Goal: Task Accomplishment & Management: Manage account settings

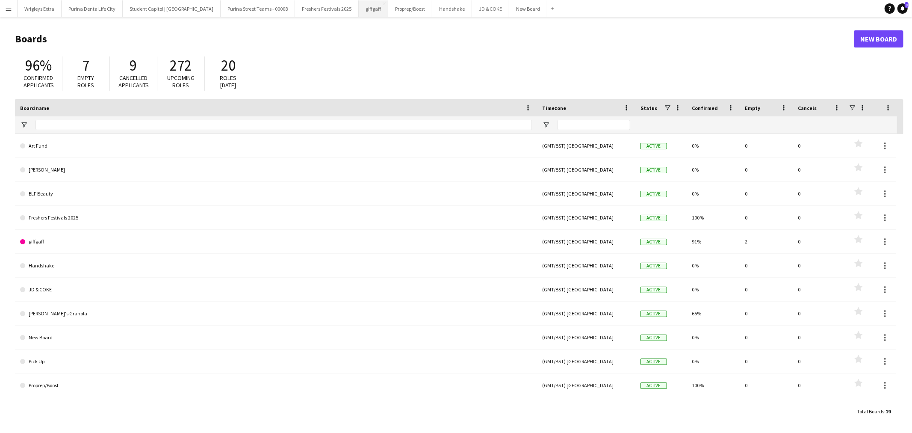
click at [359, 3] on button "giffgaff Close" at bounding box center [374, 8] width 30 height 17
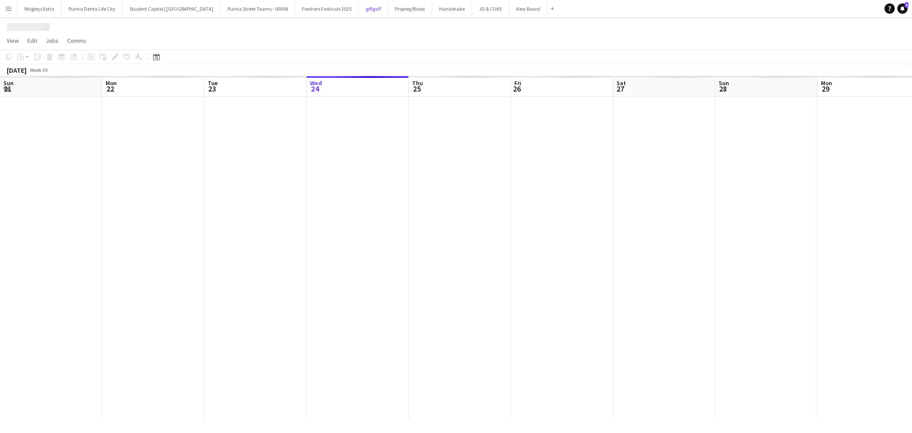
scroll to position [0, 204]
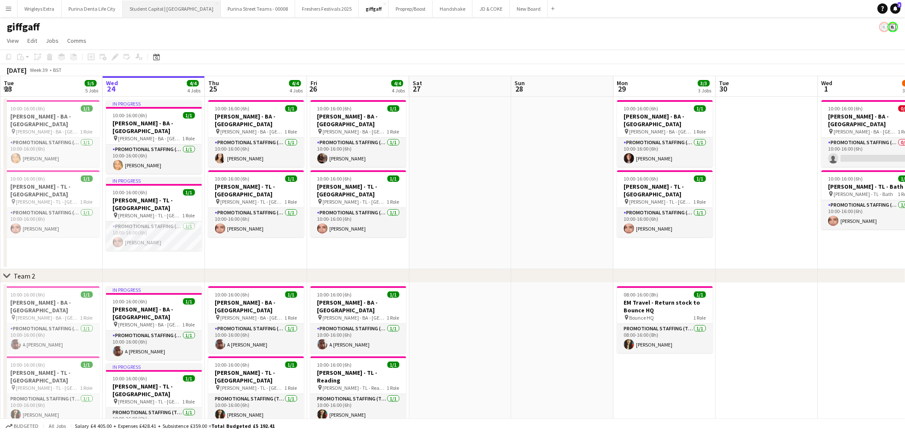
click at [174, 6] on button "Student Capitol | [GEOGRAPHIC_DATA] Close" at bounding box center [172, 8] width 98 height 17
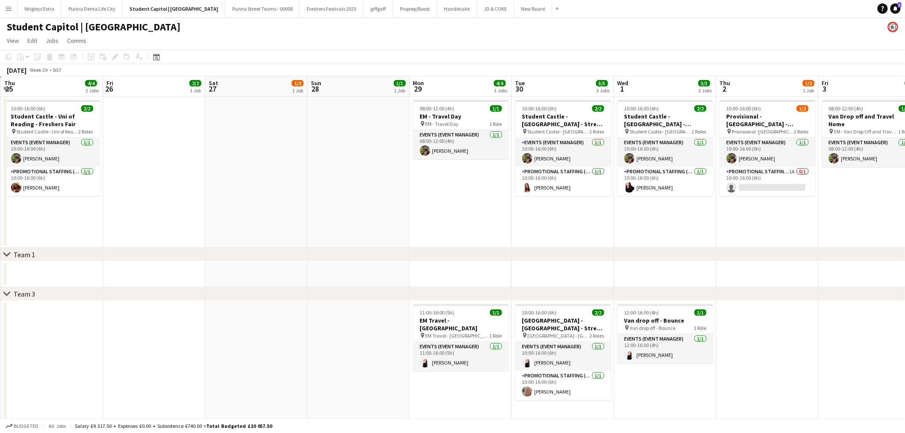
drag, startPoint x: 607, startPoint y: 216, endPoint x: 301, endPoint y: 229, distance: 306.5
click at [301, 229] on app-calendar-viewport "Mon 22 4/4 2 Jobs Tue 23 5/5 3 Jobs Wed 24 5/5 3 Jobs Thu 25 4/4 2 Jobs Fri 26 …" at bounding box center [452, 319] width 905 height 486
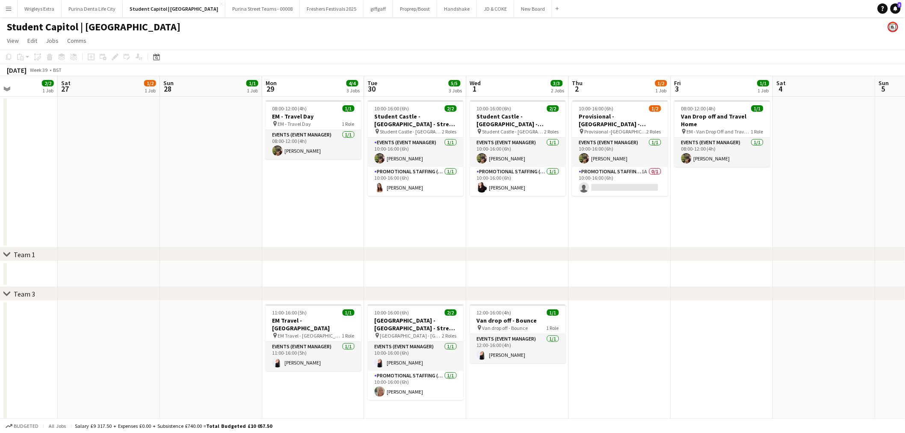
scroll to position [0, 352]
drag, startPoint x: 621, startPoint y: 231, endPoint x: 575, endPoint y: 233, distance: 46.2
click at [575, 233] on app-calendar-viewport "Tue 23 5/5 3 Jobs Wed 24 5/5 3 Jobs Thu 25 4/4 2 Jobs Fri 26 2/2 1 Job Sat 27 1…" at bounding box center [452, 319] width 905 height 486
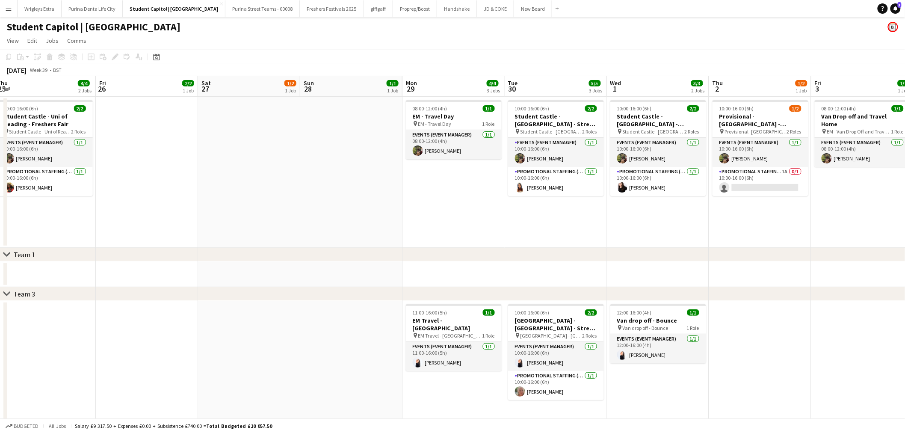
drag, startPoint x: 231, startPoint y: 231, endPoint x: 493, endPoint y: 230, distance: 261.3
click at [478, 230] on app-calendar-viewport "Tue 23 5/5 3 Jobs Wed 24 5/5 3 Jobs Thu 25 4/4 2 Jobs Fri 26 2/2 1 Job Sat 27 1…" at bounding box center [452, 319] width 905 height 486
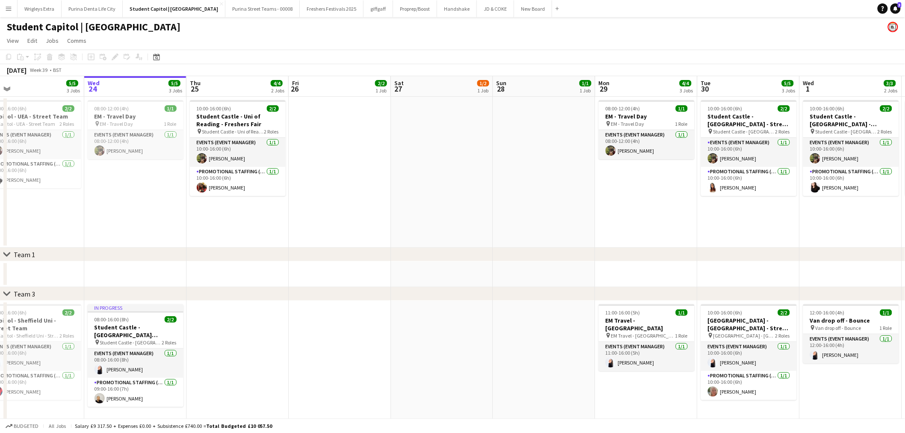
drag, startPoint x: 366, startPoint y: 221, endPoint x: 402, endPoint y: 221, distance: 36.8
click at [402, 221] on app-calendar-viewport "Sun 21 2/2 2 Jobs Mon 22 4/4 2 Jobs Tue 23 5/5 3 Jobs Wed 24 5/5 3 Jobs Thu 25 …" at bounding box center [452, 319] width 905 height 486
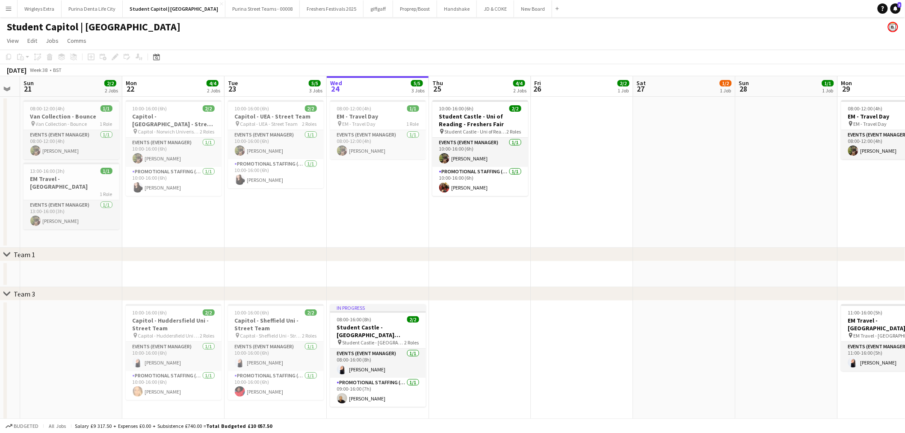
scroll to position [0, 271]
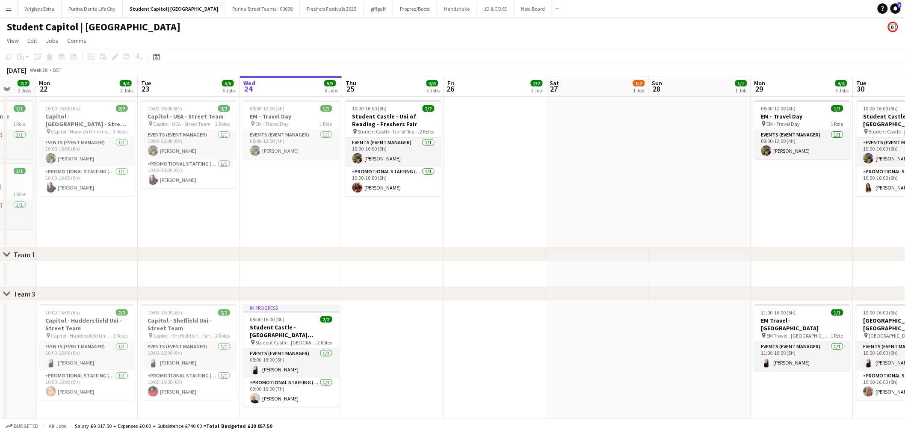
drag, startPoint x: 420, startPoint y: 207, endPoint x: 435, endPoint y: 207, distance: 15.0
click at [435, 207] on app-calendar-viewport "Fri 19 Sat 20 Sun 21 2/2 2 Jobs Mon 22 4/4 2 Jobs Tue 23 5/5 3 Jobs Wed 24 5/5 …" at bounding box center [452, 319] width 905 height 486
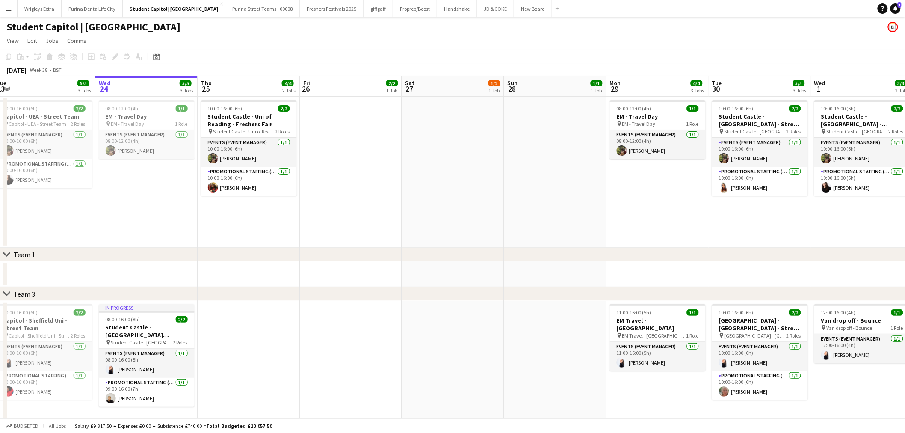
drag, startPoint x: 561, startPoint y: 212, endPoint x: 416, endPoint y: 217, distance: 144.7
click at [416, 217] on app-calendar-viewport "Sat 20 Sun 21 2/2 2 Jobs Mon 22 4/4 2 Jobs Tue 23 5/5 3 Jobs Wed 24 5/5 3 Jobs …" at bounding box center [452, 319] width 905 height 486
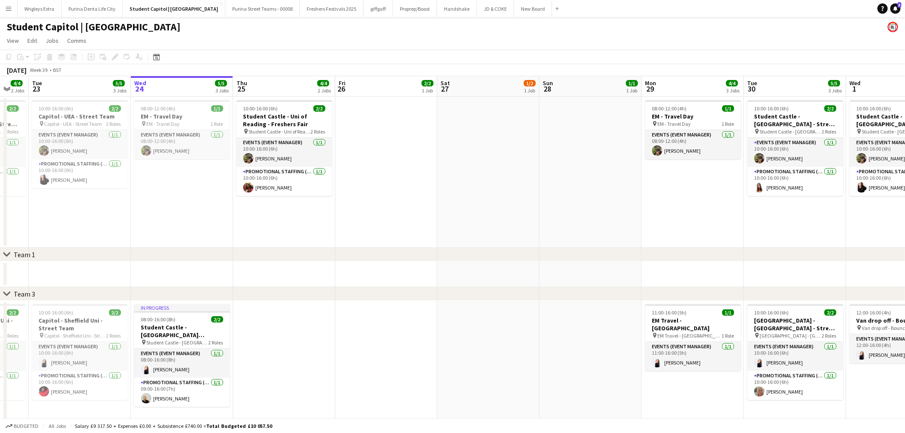
drag, startPoint x: 502, startPoint y: 213, endPoint x: 369, endPoint y: 213, distance: 133.4
click at [370, 213] on app-calendar-viewport "Sat 20 Sun 21 2/2 2 Jobs Mon 22 4/4 2 Jobs Tue 23 5/5 3 Jobs Wed 24 5/5 3 Jobs …" at bounding box center [452, 319] width 905 height 486
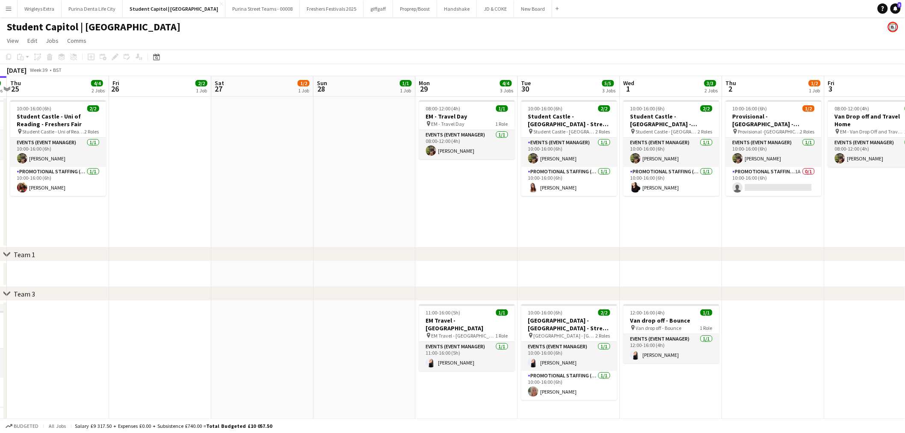
drag, startPoint x: 524, startPoint y: 212, endPoint x: 399, endPoint y: 212, distance: 125.3
click at [400, 212] on app-calendar-viewport "Mon 22 4/4 2 Jobs Tue 23 5/5 3 Jobs Wed 24 5/5 3 Jobs Thu 25 4/4 2 Jobs Fri 26 …" at bounding box center [452, 319] width 905 height 486
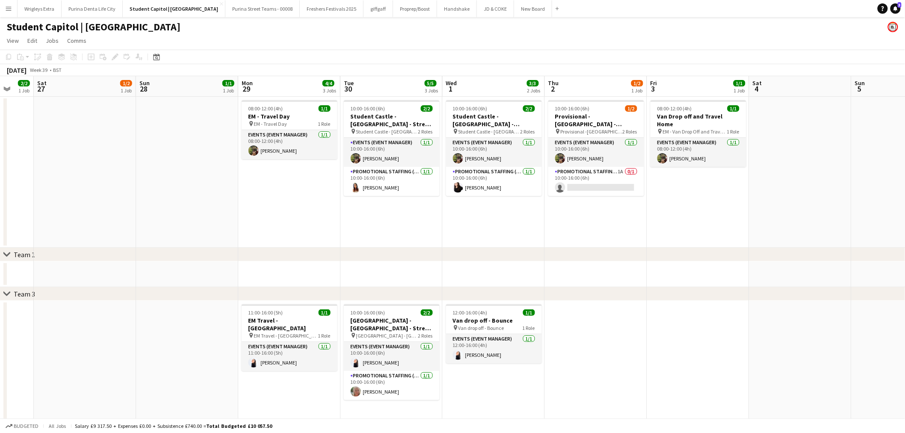
drag, startPoint x: 518, startPoint y: 213, endPoint x: 497, endPoint y: 216, distance: 21.6
click at [497, 216] on app-calendar-viewport "Wed 24 5/5 3 Jobs Thu 25 4/4 2 Jobs Fri 26 2/2 1 Job Sat 27 1/2 1 Job Sun 28 1/…" at bounding box center [452, 319] width 905 height 486
drag, startPoint x: 610, startPoint y: 172, endPoint x: 683, endPoint y: 192, distance: 76.0
click at [610, 171] on app-card-role "Promotional Staffing (Brand Ambassadors) 1A 0/1 10:00-16:00 (6h) single-neutral…" at bounding box center [595, 181] width 96 height 29
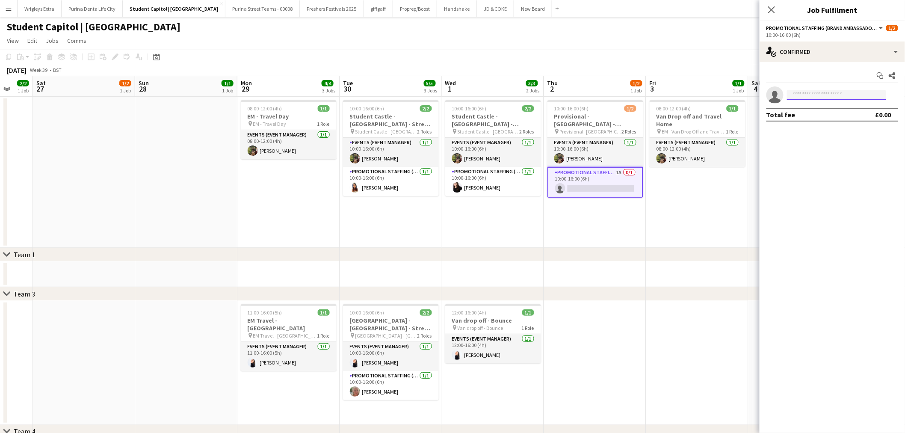
click at [826, 92] on input at bounding box center [836, 95] width 99 height 10
click at [853, 56] on div "single-neutral-actions-check-2 Confirmed" at bounding box center [832, 51] width 145 height 21
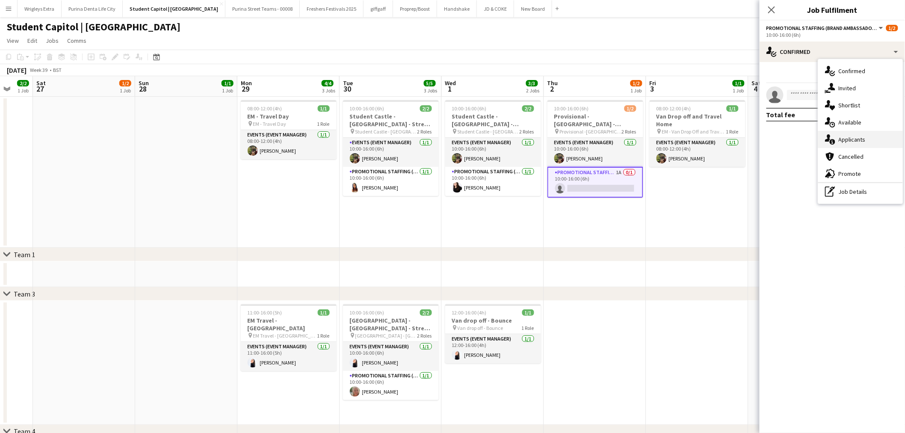
click at [862, 142] on span "Applicants" at bounding box center [852, 140] width 27 height 8
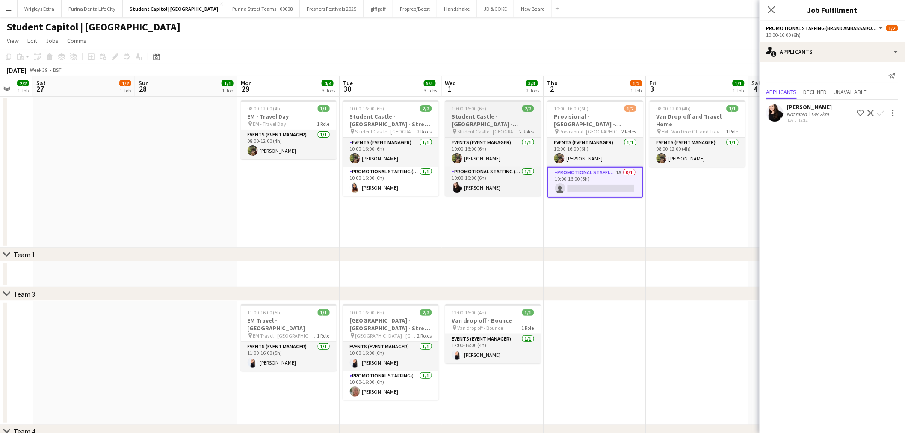
click at [490, 123] on h3 "Student Castle - [GEOGRAPHIC_DATA] - Freshers Fair" at bounding box center [493, 119] width 96 height 15
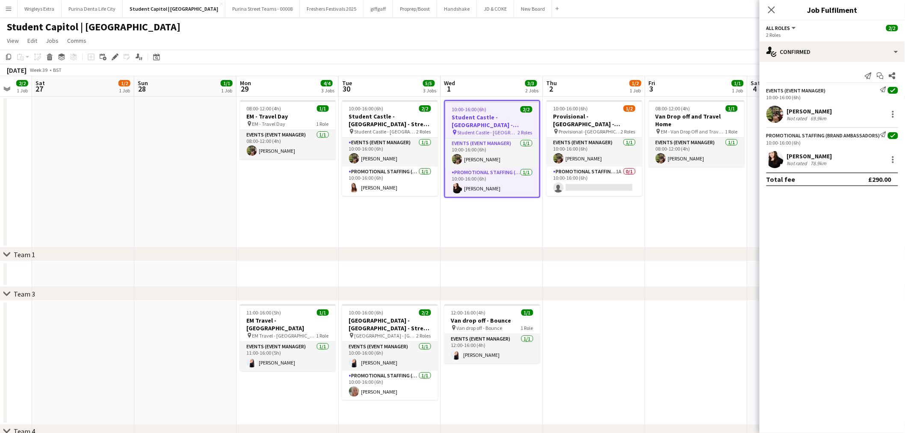
click at [501, 122] on h3 "Student Castle - [GEOGRAPHIC_DATA] - Freshers Fair" at bounding box center [492, 120] width 94 height 15
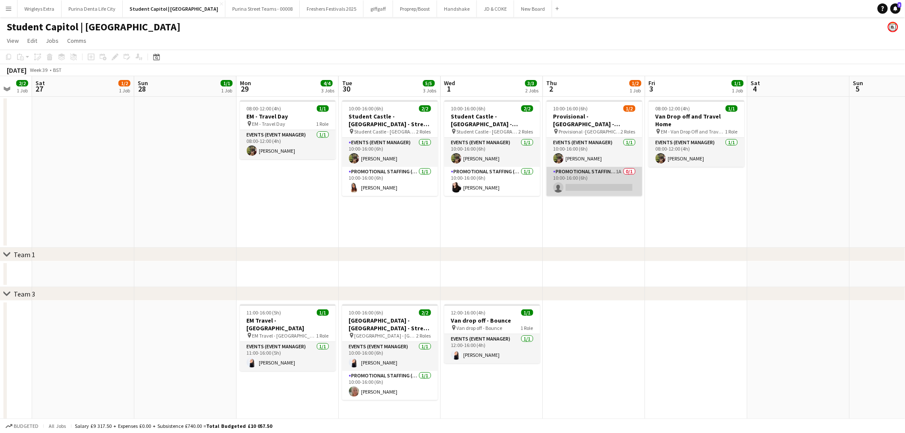
click at [616, 167] on app-card-role "Promotional Staffing (Brand Ambassadors) 1A 0/1 10:00-16:00 (6h) single-neutral…" at bounding box center [595, 181] width 96 height 29
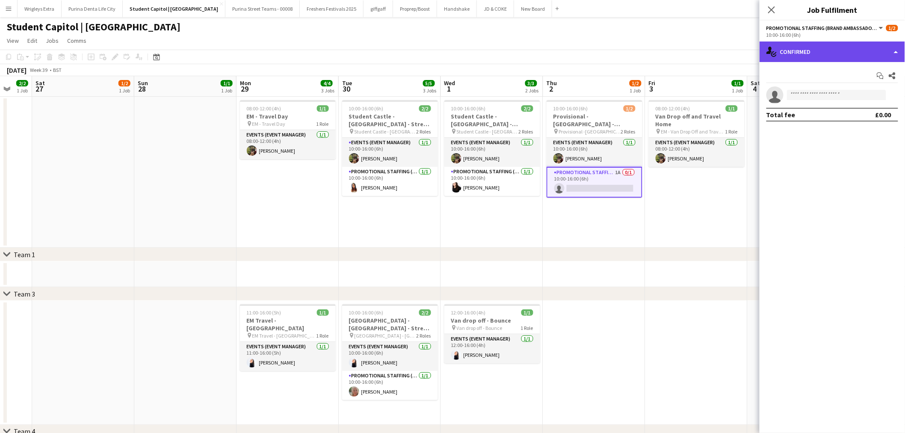
click at [893, 54] on div "single-neutral-actions-check-2 Confirmed" at bounding box center [832, 51] width 145 height 21
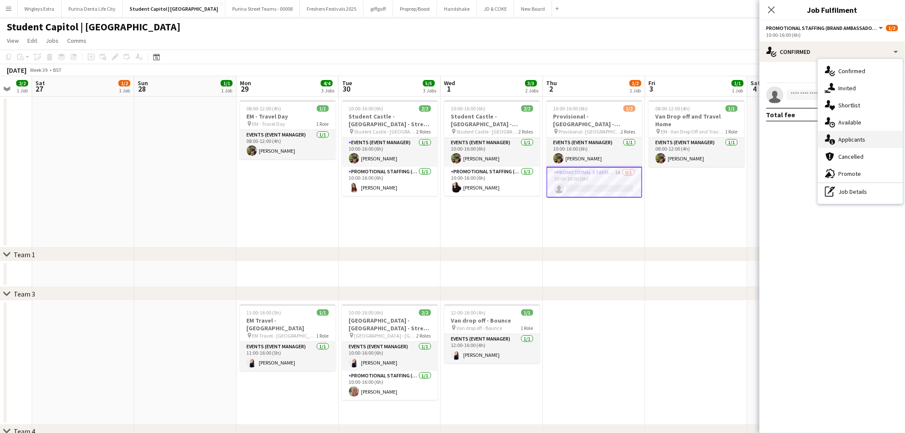
click at [849, 138] on span "Applicants" at bounding box center [852, 140] width 27 height 8
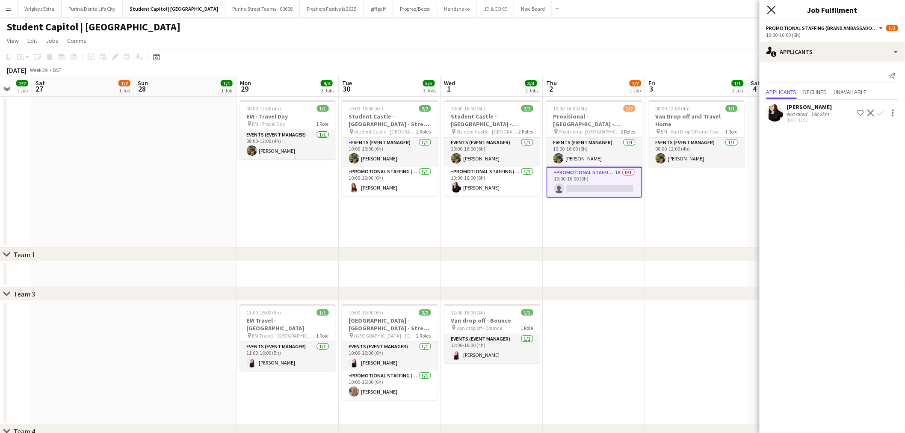
click at [771, 9] on icon at bounding box center [771, 10] width 8 height 8
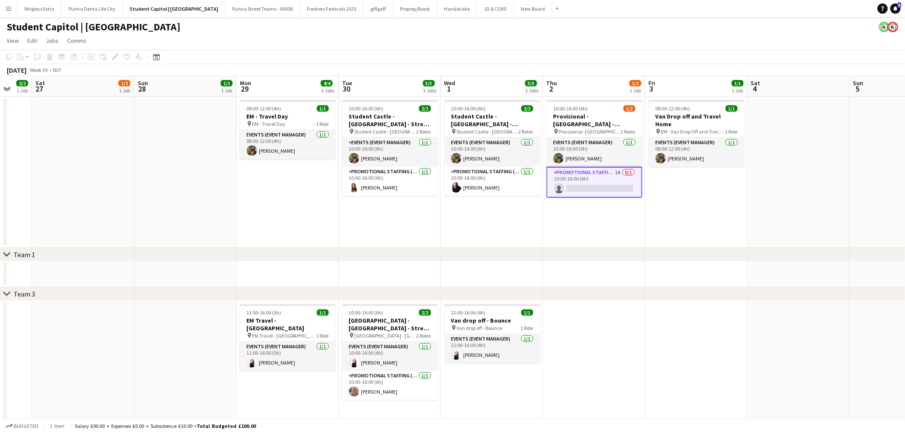
scroll to position [142, 0]
